Goal: Communication & Community: Answer question/provide support

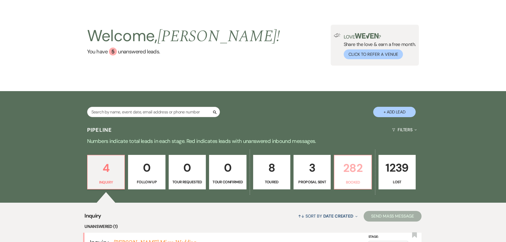
scroll to position [12, 0]
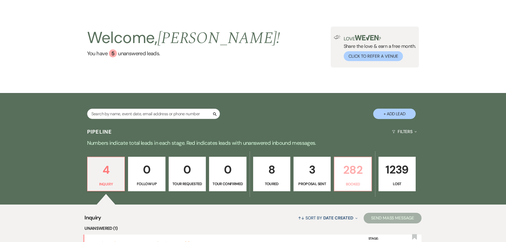
click at [350, 174] on p "282" at bounding box center [353, 170] width 30 height 18
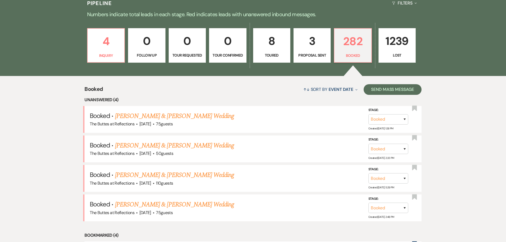
scroll to position [174, 0]
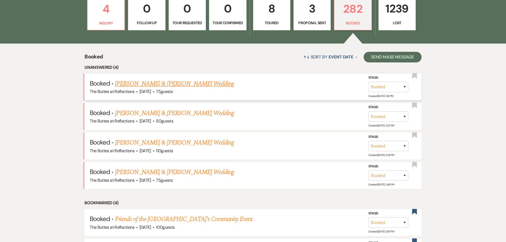
click at [142, 83] on link "[PERSON_NAME] & [PERSON_NAME] Wedding" at bounding box center [174, 84] width 119 height 10
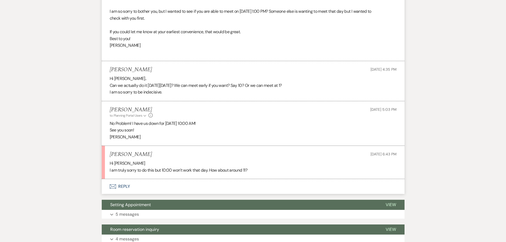
scroll to position [186, 0]
click at [113, 189] on icon "Envelope" at bounding box center [113, 187] width 6 height 4
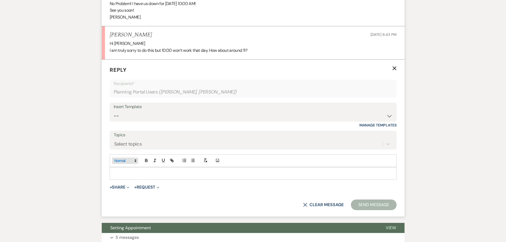
scroll to position [306, 0]
click at [117, 176] on p at bounding box center [253, 173] width 278 height 6
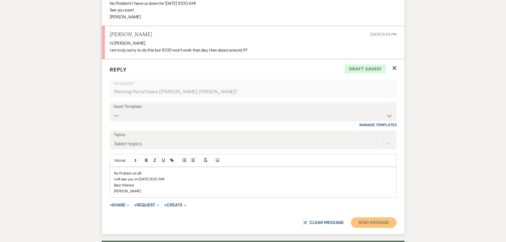
click at [362, 227] on button "Send Message" at bounding box center [373, 222] width 45 height 11
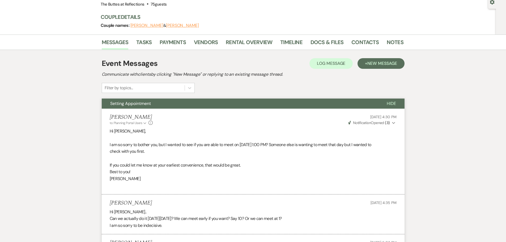
scroll to position [0, 0]
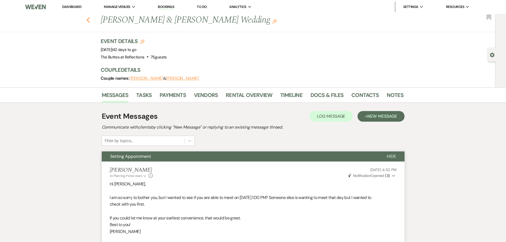
click at [90, 20] on icon "Previous" at bounding box center [88, 20] width 4 height 6
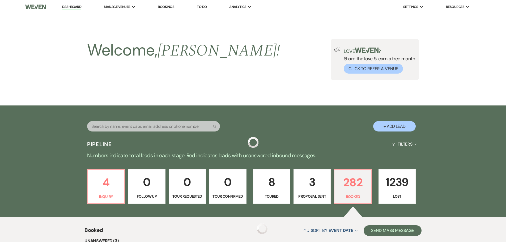
scroll to position [174, 0]
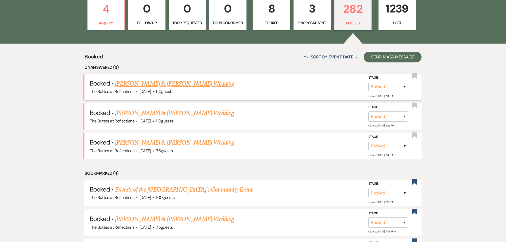
click at [135, 83] on link "[PERSON_NAME] & [PERSON_NAME] Wedding" at bounding box center [174, 84] width 119 height 10
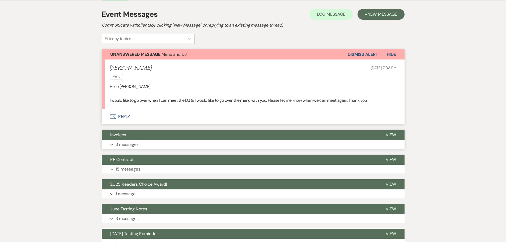
scroll to position [106, 0]
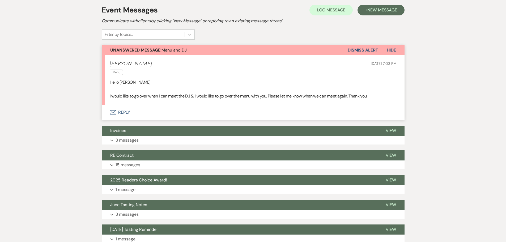
click at [112, 111] on icon "Envelope" at bounding box center [113, 112] width 6 height 4
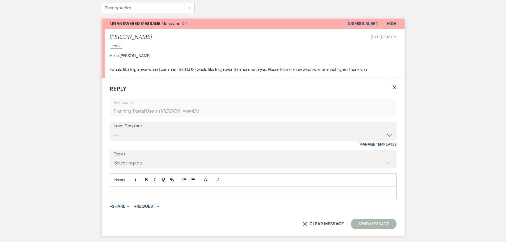
scroll to position [169, 0]
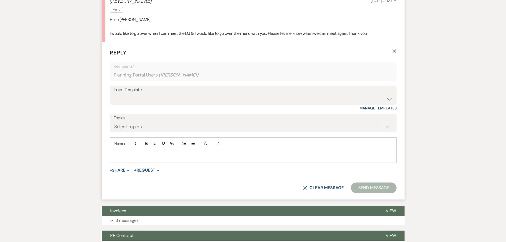
click at [114, 155] on p at bounding box center [253, 157] width 278 height 6
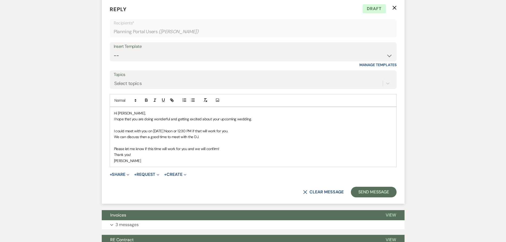
scroll to position [213, 0]
click at [369, 192] on button "Send Message" at bounding box center [373, 192] width 45 height 11
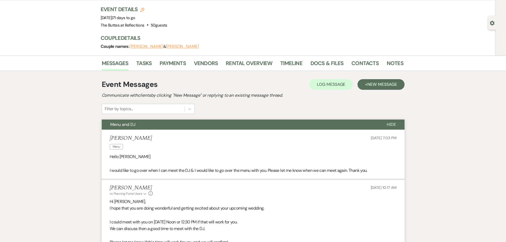
scroll to position [0, 0]
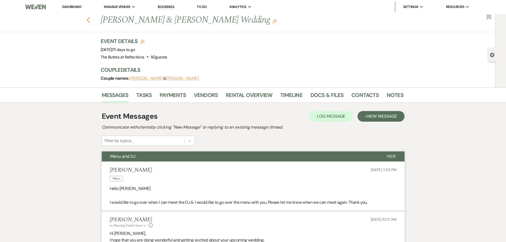
click at [90, 19] on use "button" at bounding box center [87, 20] width 3 height 6
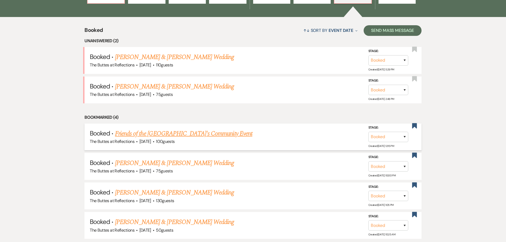
scroll to position [174, 0]
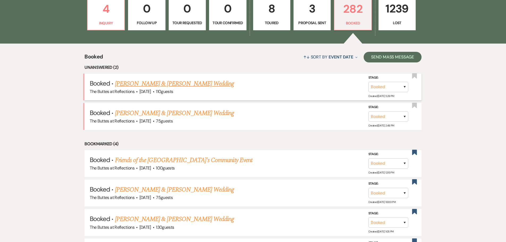
click at [140, 83] on link "[PERSON_NAME] & [PERSON_NAME] Wedding" at bounding box center [174, 84] width 119 height 10
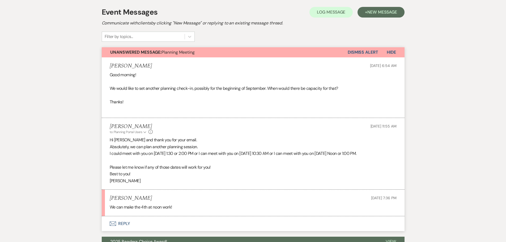
scroll to position [133, 0]
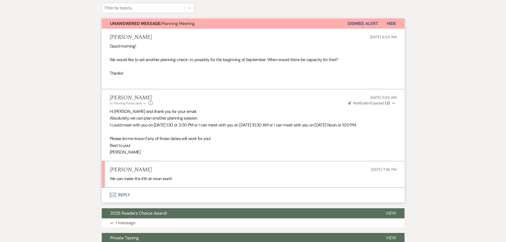
click at [112, 197] on icon "Envelope" at bounding box center [113, 195] width 6 height 4
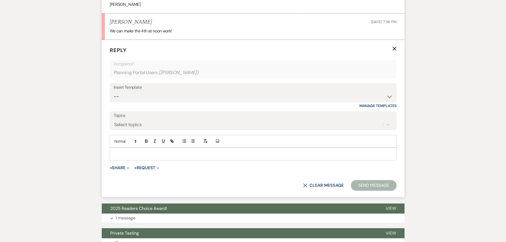
scroll to position [285, 0]
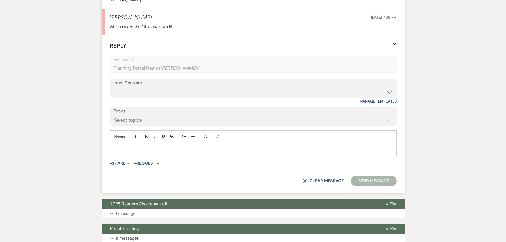
click at [115, 153] on p at bounding box center [253, 150] width 278 height 6
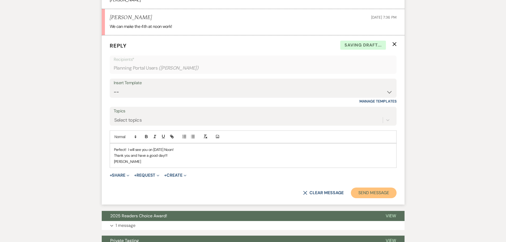
click at [363, 196] on button "Send Message" at bounding box center [373, 193] width 45 height 11
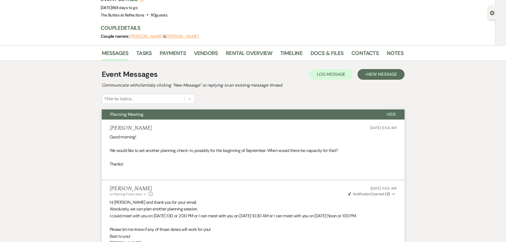
scroll to position [0, 0]
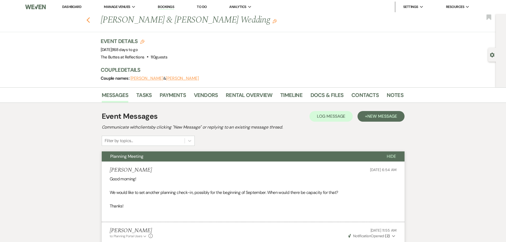
click at [90, 20] on icon "Previous" at bounding box center [88, 20] width 4 height 6
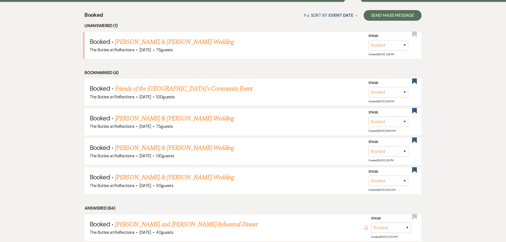
scroll to position [174, 0]
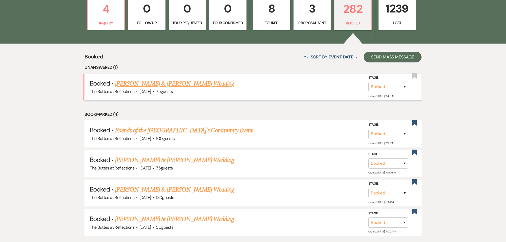
click at [138, 85] on link "[PERSON_NAME] & [PERSON_NAME] Wedding" at bounding box center [174, 84] width 119 height 10
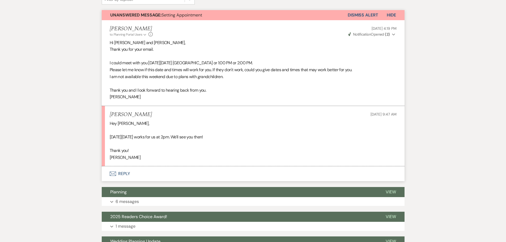
scroll to position [159, 0]
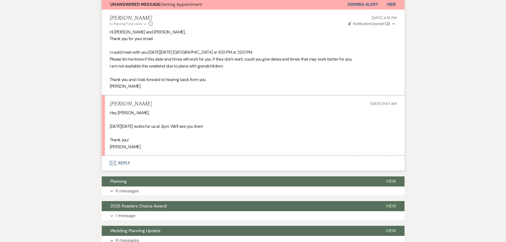
click at [114, 164] on use "button" at bounding box center [112, 163] width 6 height 4
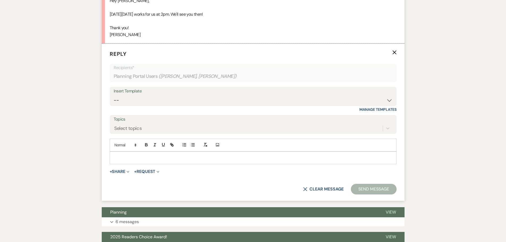
scroll to position [273, 0]
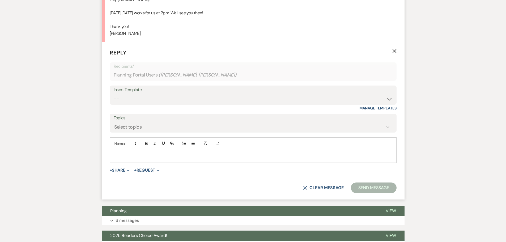
click at [118, 155] on p at bounding box center [253, 157] width 278 height 6
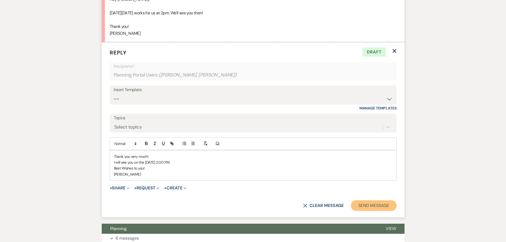
click at [365, 206] on button "Send Message" at bounding box center [373, 205] width 45 height 11
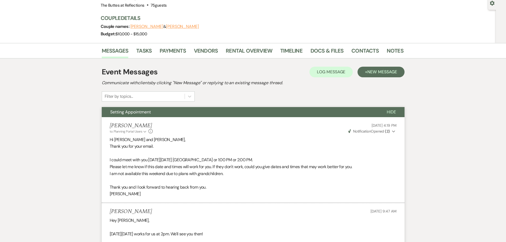
scroll to position [0, 0]
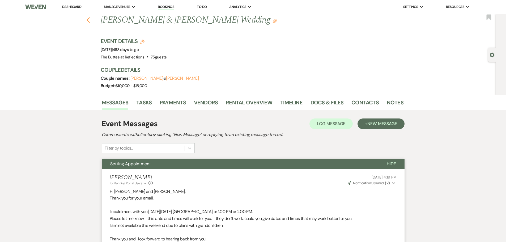
click at [90, 18] on icon "Previous" at bounding box center [88, 20] width 4 height 6
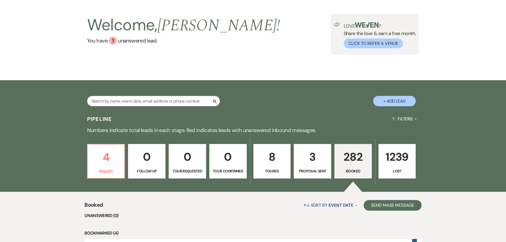
scroll to position [24, 0]
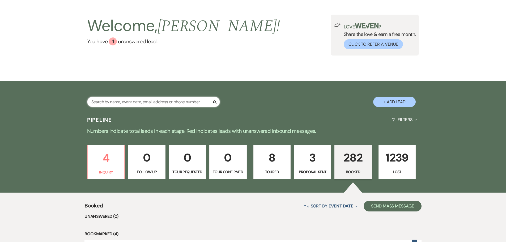
click at [102, 102] on input "text" at bounding box center [153, 102] width 133 height 10
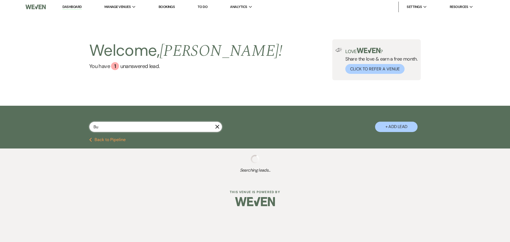
type input "Bue"
select select "8"
select select "5"
select select "8"
select select "6"
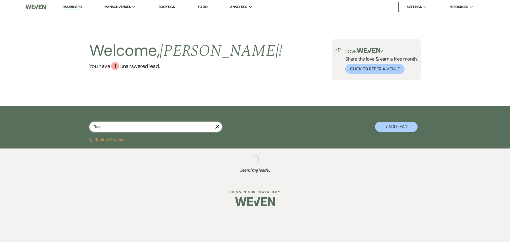
select select "8"
select select "5"
select select "8"
select select "5"
select select "8"
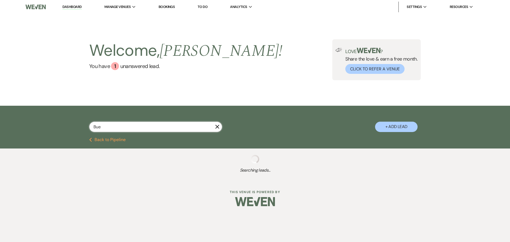
select select "5"
select select "8"
select select "5"
select select "8"
select select "5"
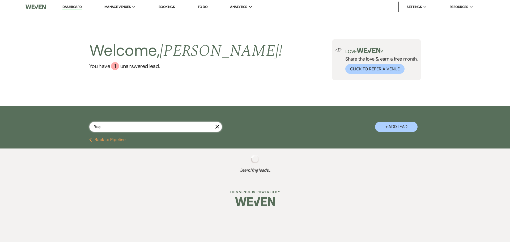
select select "8"
select select "7"
select select "8"
select select "5"
select select "8"
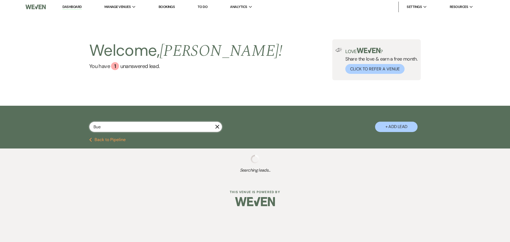
select select "5"
select select "8"
select select "11"
select select "8"
select select "5"
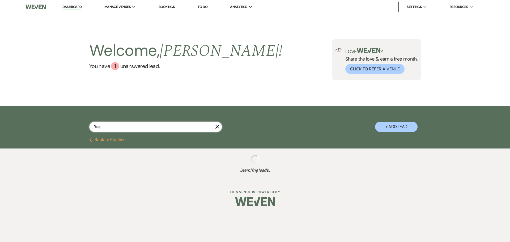
select select "8"
select select "5"
select select "8"
select select "5"
select select "8"
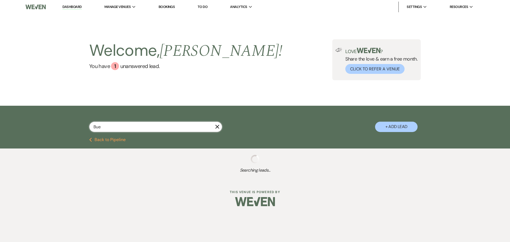
select select "5"
select select "8"
select select "5"
select select "8"
select select "5"
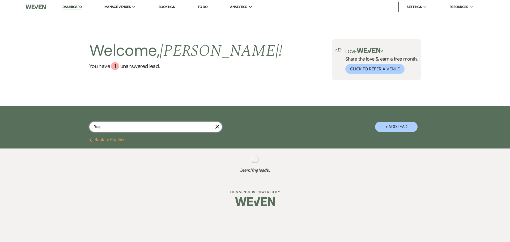
select select "8"
select select "5"
select select "8"
select select "5"
select select "8"
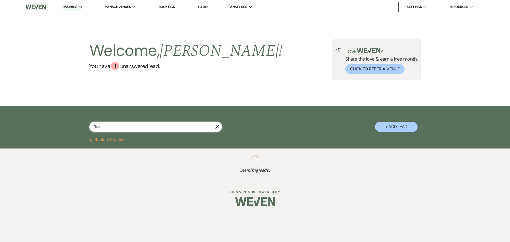
select select "5"
select select "8"
select select "5"
select select "8"
select select "5"
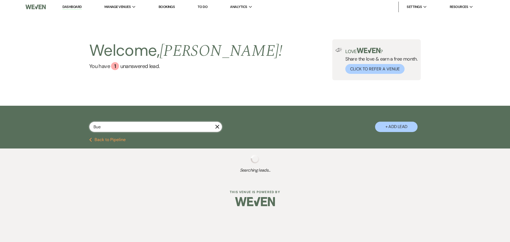
select select "8"
select select "4"
select select "8"
select select "4"
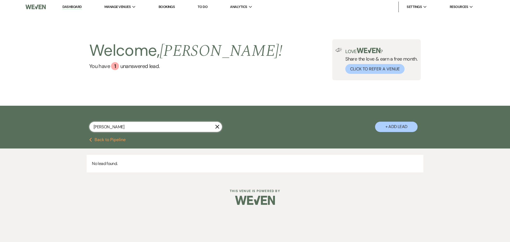
type input "[PERSON_NAME]"
click at [219, 128] on icon "X" at bounding box center [217, 127] width 4 height 4
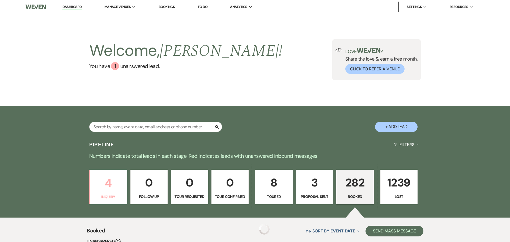
click at [107, 174] on p "4" at bounding box center [108, 183] width 31 height 18
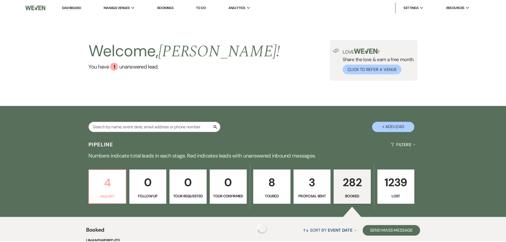
scroll to position [24, 0]
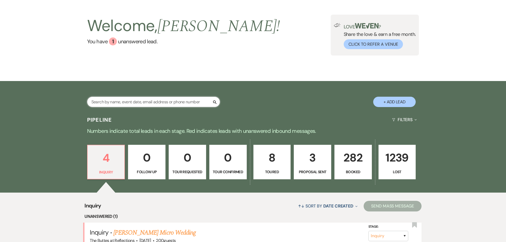
click at [91, 99] on input "text" at bounding box center [153, 102] width 133 height 10
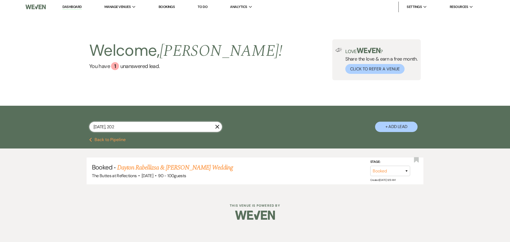
type input "[DATE]"
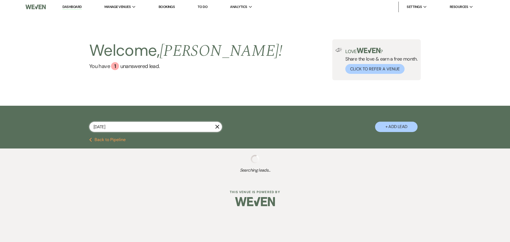
select select "8"
select select "5"
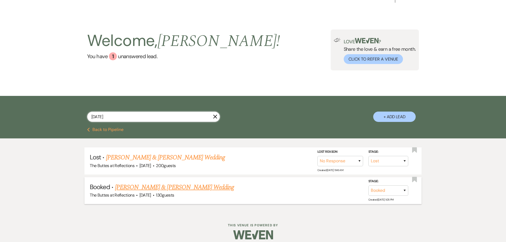
scroll to position [15, 0]
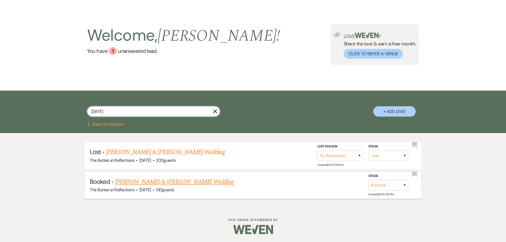
type input "[DATE]"
click at [146, 181] on link "[PERSON_NAME] & [PERSON_NAME] Wedding" at bounding box center [174, 182] width 119 height 10
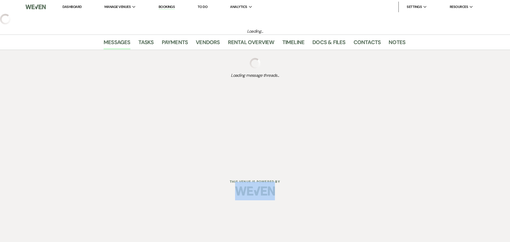
click at [146, 181] on div "Dashboard Manage Venues Expand The Buttes at Reflections Bookings To Do Analyti…" at bounding box center [255, 102] width 510 height 204
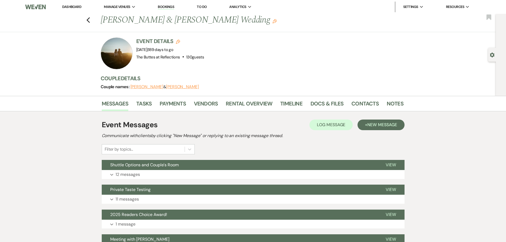
click at [109, 48] on div at bounding box center [117, 53] width 32 height 32
click at [90, 21] on icon "Previous" at bounding box center [88, 20] width 4 height 6
select select "8"
select select "5"
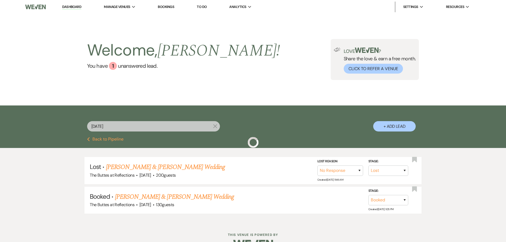
scroll to position [15, 0]
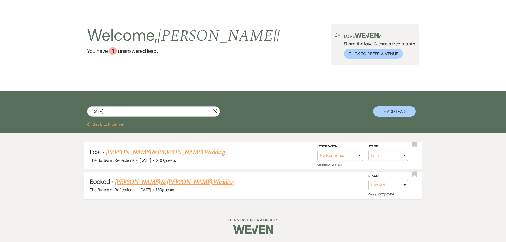
click at [151, 180] on link "[PERSON_NAME] & [PERSON_NAME] Wedding" at bounding box center [174, 182] width 119 height 10
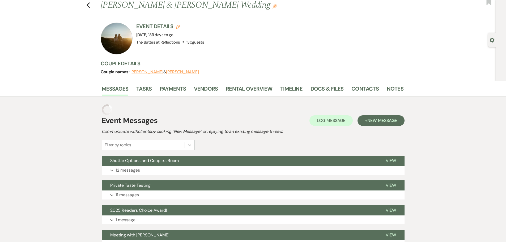
click at [151, 180] on div "Private Taste Testing View Expand 11 messages" at bounding box center [253, 189] width 303 height 19
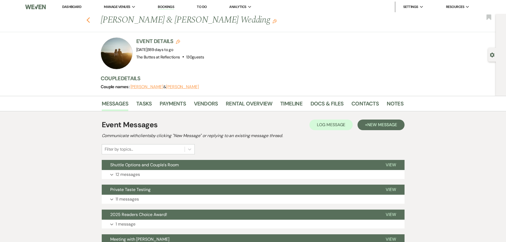
click at [90, 19] on icon "Previous" at bounding box center [88, 20] width 4 height 6
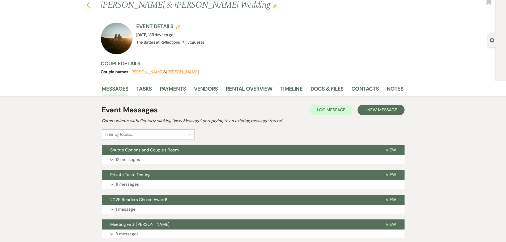
select select "8"
select select "5"
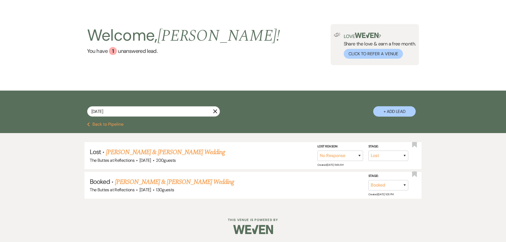
click at [141, 204] on div "Lost · [PERSON_NAME] & [PERSON_NAME] Wedding The Buttes at Reflections · [DATE]…" at bounding box center [253, 170] width 506 height 74
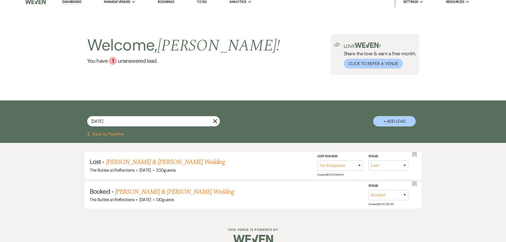
scroll to position [0, 0]
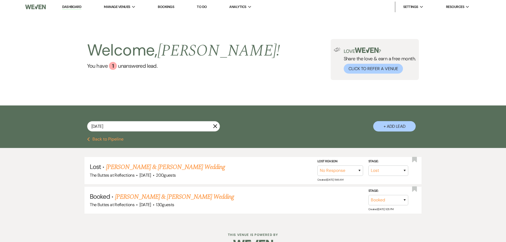
click at [214, 127] on use "button" at bounding box center [215, 126] width 4 height 4
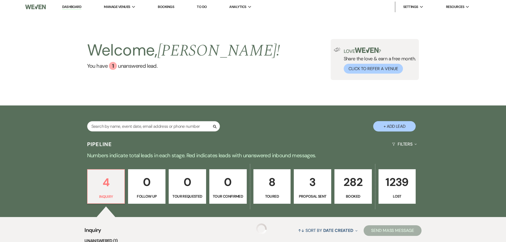
scroll to position [24, 0]
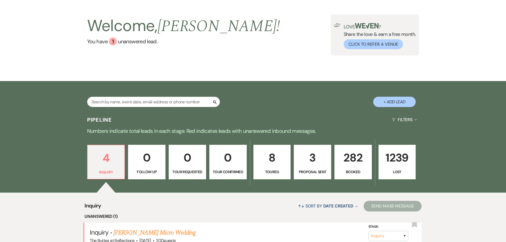
click at [348, 165] on p "282" at bounding box center [353, 158] width 31 height 18
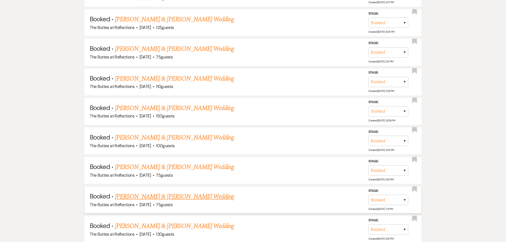
scroll to position [1486, 0]
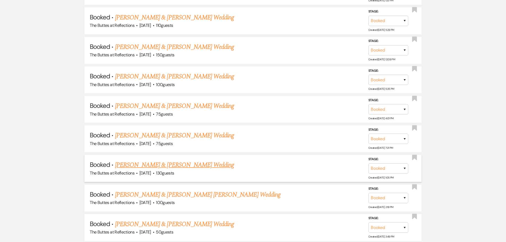
click at [167, 164] on link "[PERSON_NAME] & [PERSON_NAME] Wedding" at bounding box center [174, 165] width 119 height 10
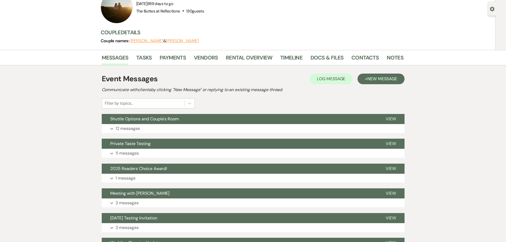
scroll to position [60, 0]
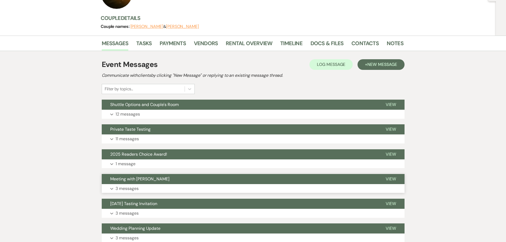
click at [131, 179] on span "Meeting with [PERSON_NAME]" at bounding box center [139, 179] width 59 height 6
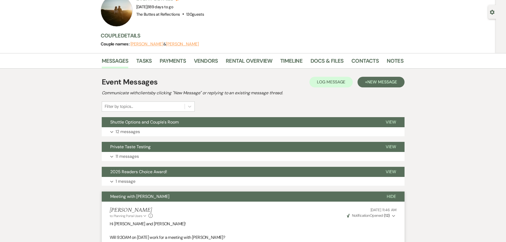
scroll to position [0, 0]
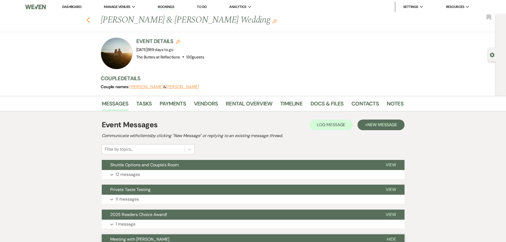
click at [90, 21] on icon "Previous" at bounding box center [88, 20] width 4 height 6
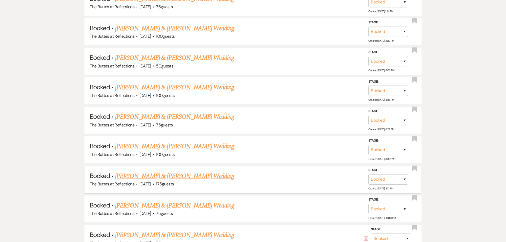
scroll to position [1034, 0]
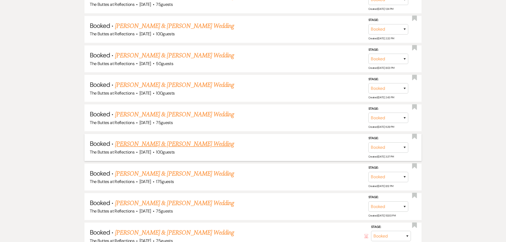
click at [152, 143] on link "[PERSON_NAME] & [PERSON_NAME] Wedding" at bounding box center [174, 144] width 119 height 10
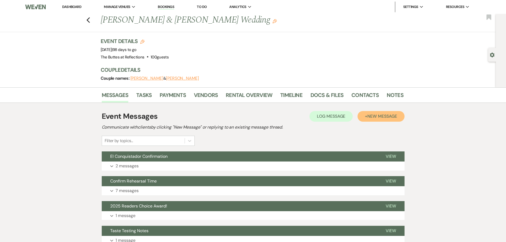
click at [381, 115] on span "New Message" at bounding box center [381, 116] width 29 height 6
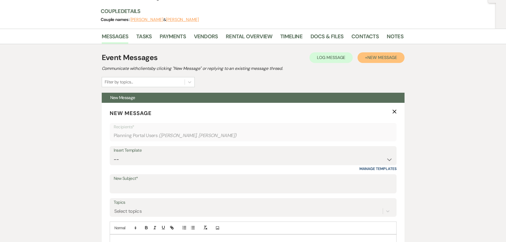
scroll to position [80, 0]
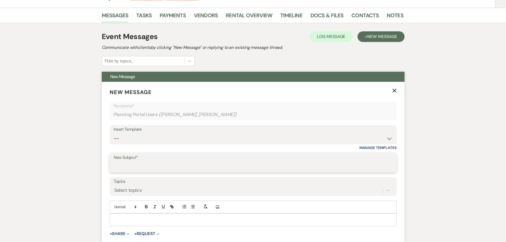
click at [121, 164] on input "New Subject*" at bounding box center [253, 167] width 279 height 10
type input "Confirming meeting"
click at [122, 216] on div at bounding box center [253, 220] width 286 height 12
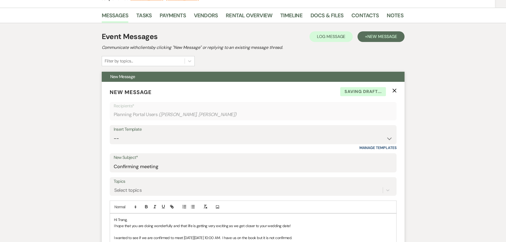
scroll to position [84, 0]
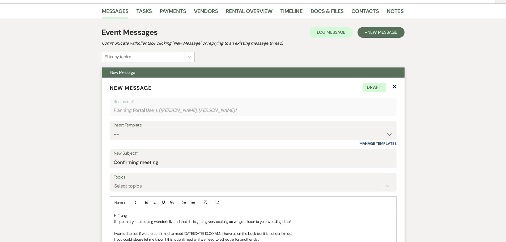
click at [132, 240] on p "If you could please let me know if this is confirmed or if we need to schedule …" at bounding box center [253, 239] width 278 height 6
click at [264, 236] on p "I wanted to see if we are confirmed to meet [DATE][DATE] 10:00 AM. I have us on…" at bounding box center [253, 234] width 278 height 6
drag, startPoint x: 264, startPoint y: 236, endPoint x: 264, endPoint y: 242, distance: 5.3
click at [264, 236] on p "I wanted to see if we are confirmed to meet [DATE][DATE] 10:00 AM. I have us on…" at bounding box center [253, 234] width 278 height 6
click at [260, 240] on p "If you could, please let me know if this is confirmed or if we need to schedule…" at bounding box center [253, 239] width 278 height 6
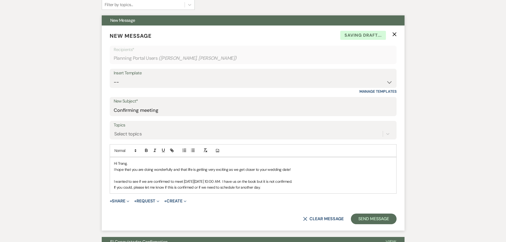
scroll to position [137, 0]
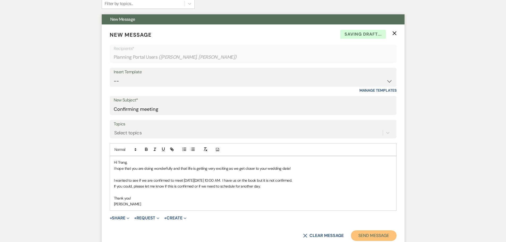
click at [368, 235] on button "Send Message" at bounding box center [373, 235] width 45 height 11
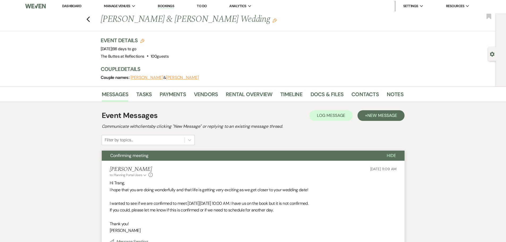
scroll to position [0, 0]
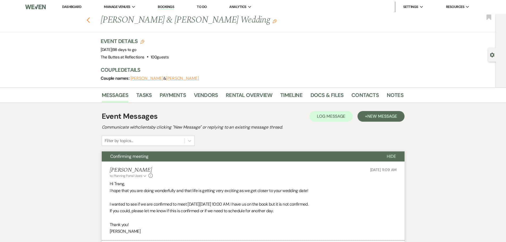
click at [90, 19] on icon "Previous" at bounding box center [88, 20] width 4 height 6
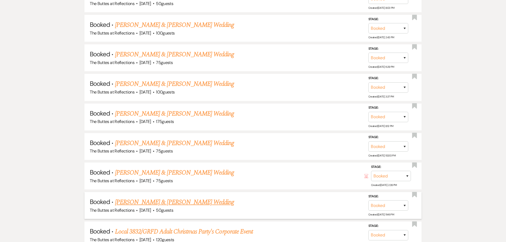
scroll to position [1143, 0]
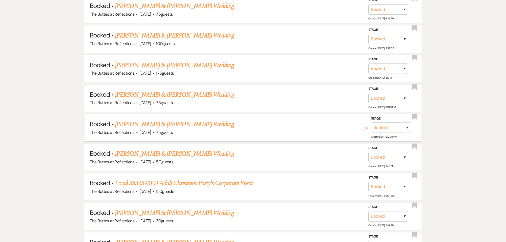
click at [153, 124] on link "[PERSON_NAME] & [PERSON_NAME] Wedding" at bounding box center [174, 125] width 119 height 10
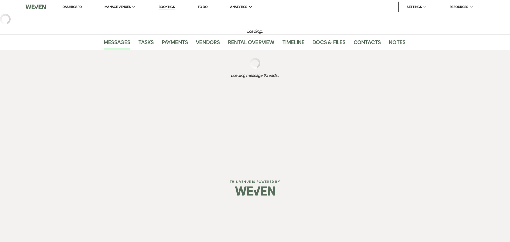
select select "5"
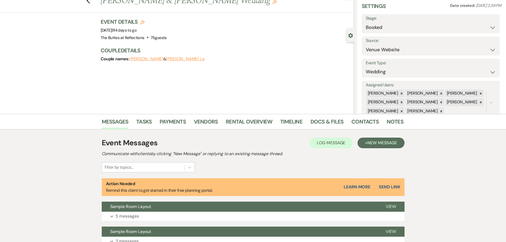
scroll to position [80, 0]
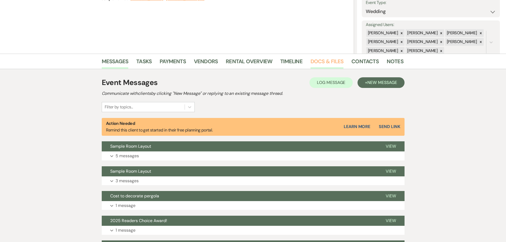
click at [322, 61] on link "Docs & Files" at bounding box center [327, 63] width 33 height 12
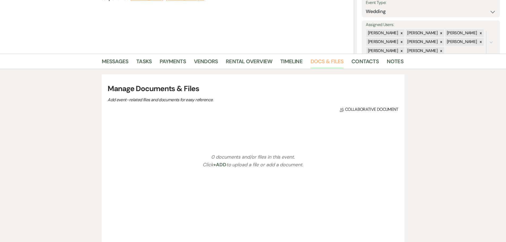
drag, startPoint x: 322, startPoint y: 61, endPoint x: 317, endPoint y: 63, distance: 5.5
click at [322, 61] on link "Docs & Files" at bounding box center [327, 63] width 33 height 12
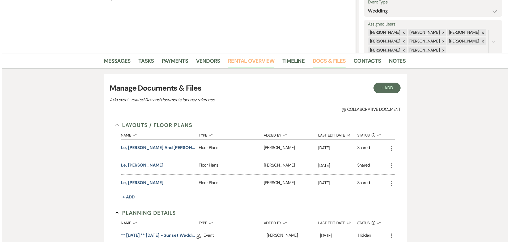
scroll to position [80, 0]
click at [327, 60] on link "Docs & Files" at bounding box center [327, 63] width 33 height 12
click at [380, 90] on button "+ Add" at bounding box center [384, 88] width 27 height 11
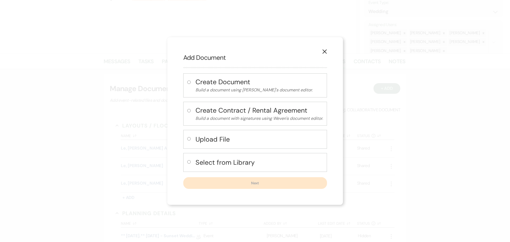
click at [189, 162] on input "radio" at bounding box center [188, 161] width 3 height 3
radio input "true"
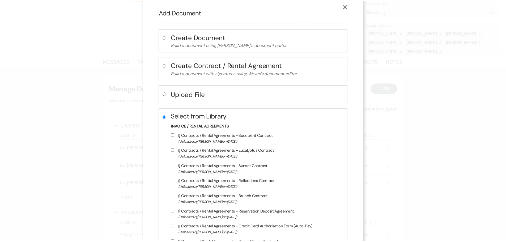
scroll to position [0, 0]
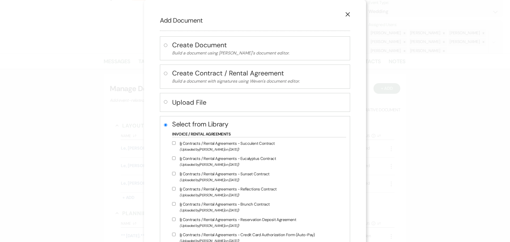
click at [345, 17] on icon "X" at bounding box center [347, 14] width 5 height 5
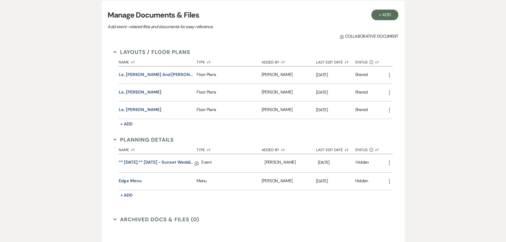
scroll to position [159, 0]
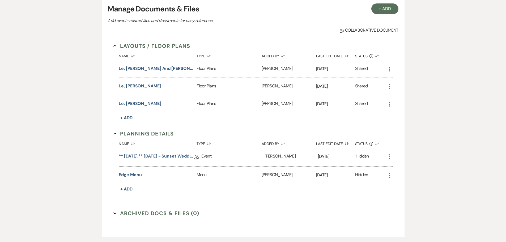
click at [167, 155] on link "** [DATE].** [DATE] - Sunset Wedding Details" at bounding box center [157, 157] width 76 height 8
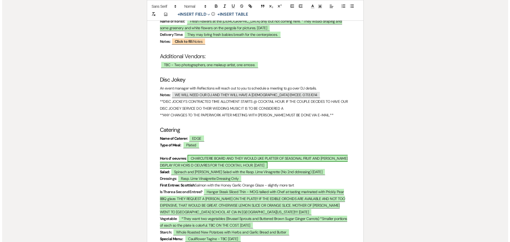
scroll to position [1435, 0]
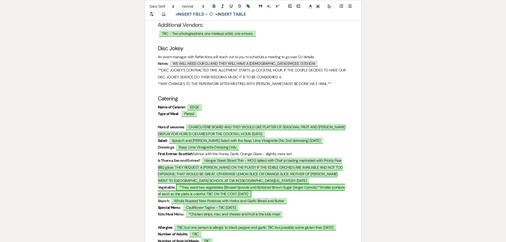
click at [218, 194] on span "*They want two vegetables (Brussel Sprouts and Buttered Brown Sugar Ginger Carr…" at bounding box center [251, 191] width 187 height 14
select select "owner"
select select "Type"
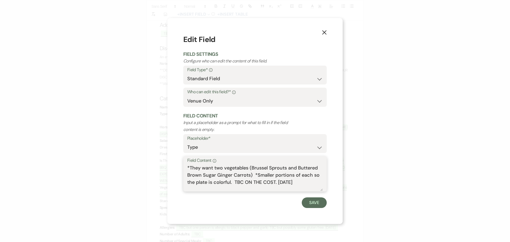
drag, startPoint x: 305, startPoint y: 183, endPoint x: 238, endPoint y: 185, distance: 67.0
click at [238, 185] on textarea "*They want two vegetables (Brussel Sprouts and Buttered Brown Sugar Ginger Carr…" at bounding box center [255, 177] width 136 height 27
type textarea "s"
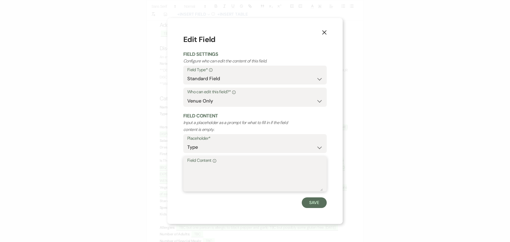
type textarea "s"
click at [320, 203] on button "Save" at bounding box center [314, 202] width 25 height 11
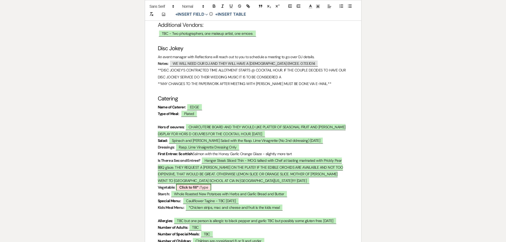
click at [182, 187] on b "Click to fill* :" at bounding box center [189, 187] width 21 height 5
select select "owner"
select select "Type"
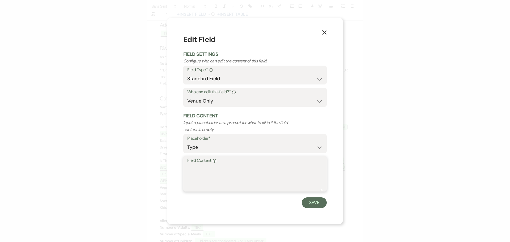
click at [192, 169] on textarea "Field Content Info" at bounding box center [255, 177] width 136 height 27
type textarea "T"
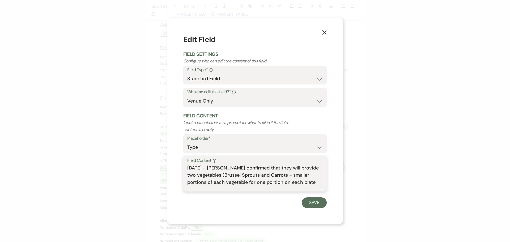
click at [212, 176] on textarea "[DATE] - [PERSON_NAME] confirmed that they will provide two vegetables (Brussel…" at bounding box center [255, 177] width 136 height 27
click at [215, 174] on textarea "[DATE] - [PERSON_NAME] confirmed that they will provide two vegetables. (Brusse…" at bounding box center [255, 177] width 136 height 27
click at [294, 184] on textarea "[DATE] - [PERSON_NAME] confirmed that they will provide two vegetables. Brussel…" at bounding box center [255, 177] width 136 height 27
type textarea "[DATE] - [PERSON_NAME] confirmed that they will provide two vegetables. Brussel…"
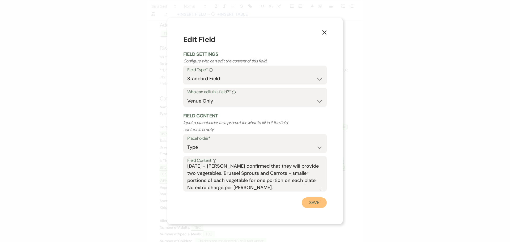
click at [317, 200] on button "Save" at bounding box center [314, 202] width 25 height 11
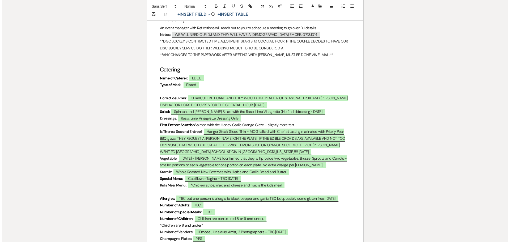
scroll to position [1488, 0]
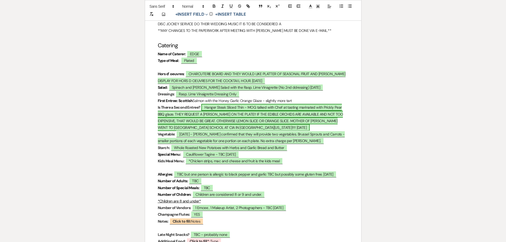
click at [239, 121] on span "Hanger Steak Sliced Thin - MOG talked with Chef at tasting marinated with Prick…" at bounding box center [250, 117] width 185 height 27
select select "owner"
select select "Type"
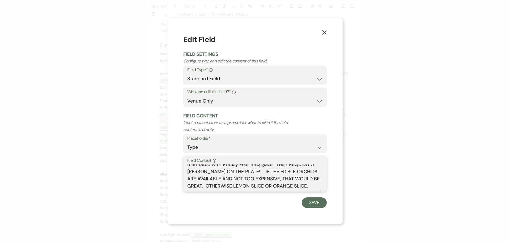
scroll to position [21, 0]
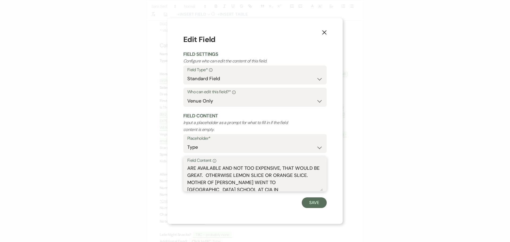
click at [289, 176] on textarea "Hanger Steak Sliced Thin - MOG talked with Chef at tasting marinated with Prick…" at bounding box center [255, 177] width 136 height 27
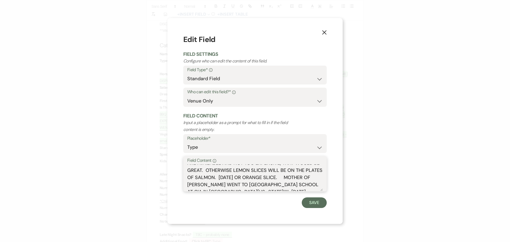
scroll to position [31, 0]
drag, startPoint x: 282, startPoint y: 173, endPoint x: 316, endPoint y: 170, distance: 33.8
click at [316, 170] on textarea "Hanger Steak Sliced Thin - MOG talked with Chef at tasting marinated with Prick…" at bounding box center [255, 177] width 136 height 27
drag, startPoint x: 296, startPoint y: 174, endPoint x: 285, endPoint y: 174, distance: 11.2
click at [285, 174] on textarea "Hanger Steak Sliced Thin - MOG talked with Chef at tasting marinated with Prick…" at bounding box center [255, 177] width 136 height 27
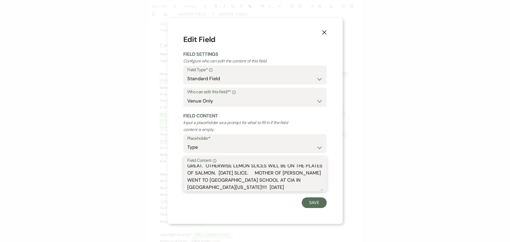
click at [281, 175] on textarea "Hanger Steak Sliced Thin - MOG talked with Chef at tasting marinated with Prick…" at bounding box center [255, 177] width 136 height 27
click at [295, 171] on textarea "Hanger Steak Sliced Thin - MOG talked with Chef at tasting marinated with Prick…" at bounding box center [255, 177] width 136 height 27
drag, startPoint x: 295, startPoint y: 171, endPoint x: 283, endPoint y: 172, distance: 12.3
click at [283, 172] on textarea "Hanger Steak Sliced Thin - MOG talked with Chef at tasting marinated with Prick…" at bounding box center [255, 177] width 136 height 27
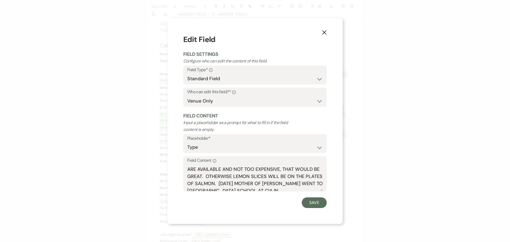
click at [187, 169] on div "Field Content Info Hanger Steak Sliced Thin - MOG talked with Chef at tasting m…" at bounding box center [254, 173] width 143 height 35
click at [187, 167] on textarea "Hanger Steak Sliced Thin - MOG talked with Chef at tasting marinated with Prick…" at bounding box center [255, 177] width 136 height 27
click at [295, 168] on textarea "Hanger Steak Sliced Thin - MOG talked with Chef at tasting marinated with Prick…" at bounding box center [255, 177] width 136 height 27
click at [269, 180] on textarea "Hanger Steak Sliced Thin - MOG talked with Chef at tasting marinated with Prick…" at bounding box center [255, 177] width 136 height 27
click at [268, 182] on textarea "Hanger Steak Sliced Thin - MOG talked with Chef at tasting marinated with Prick…" at bounding box center [255, 177] width 136 height 27
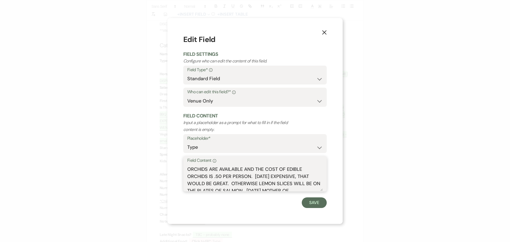
click at [268, 183] on textarea "Hanger Steak Sliced Thin - MOG talked with Chef at tasting marinated with Prick…" at bounding box center [255, 177] width 136 height 27
click at [215, 183] on textarea "Hanger Steak Sliced Thin - MOG talked with Chef at tasting marinated with Prick…" at bounding box center [255, 177] width 136 height 27
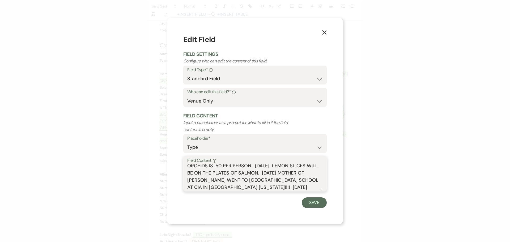
click at [288, 188] on textarea "Hanger Steak Sliced Thin - MOG talked with Chef at tasting marinated with Prick…" at bounding box center [255, 177] width 136 height 27
type textarea "Hanger Steak Sliced Thin - MOG talked with Chef at tasting marinated with Prick…"
click at [315, 202] on button "Save" at bounding box center [314, 202] width 25 height 11
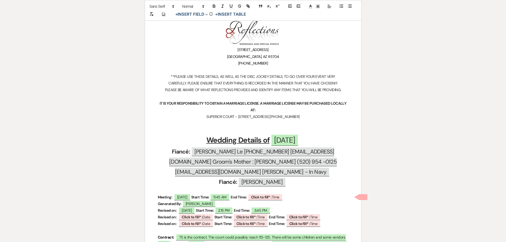
scroll to position [0, 0]
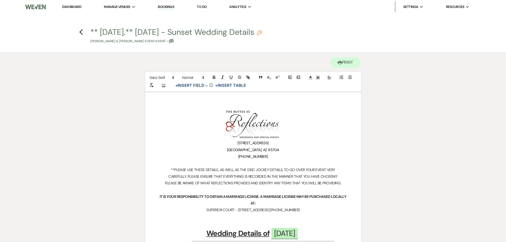
click at [262, 33] on icon "Pencil" at bounding box center [259, 32] width 5 height 5
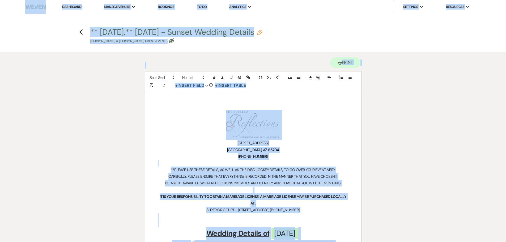
select select "63"
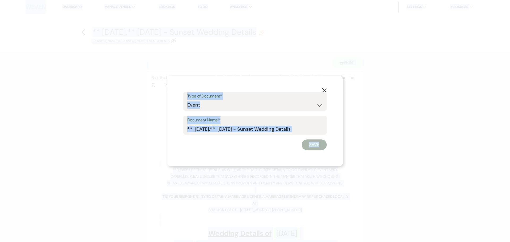
drag, startPoint x: 319, startPoint y: 146, endPoint x: 325, endPoint y: 152, distance: 8.3
click at [322, 150] on div "Save" at bounding box center [254, 144] width 143 height 11
click at [311, 145] on button "Save" at bounding box center [314, 144] width 25 height 11
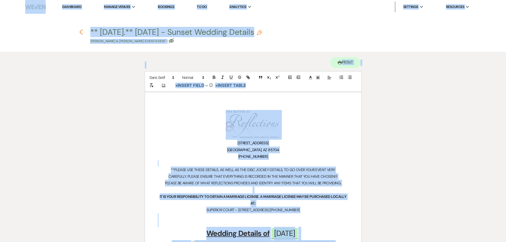
click at [81, 32] on icon "Previous" at bounding box center [81, 32] width 4 height 6
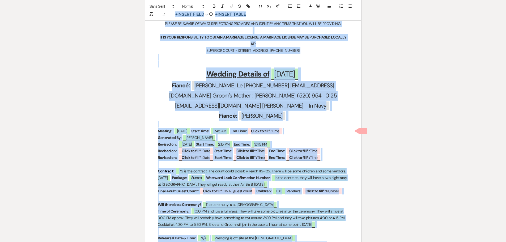
select select "5"
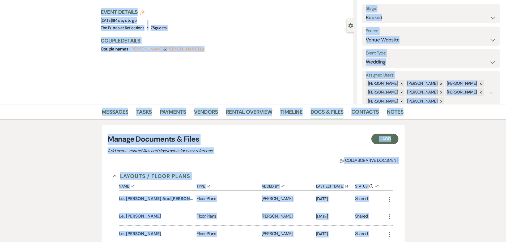
scroll to position [27, 0]
